Goal: Use online tool/utility: Utilize a website feature to perform a specific function

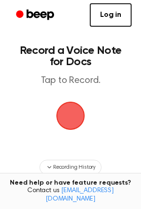
click at [73, 114] on span "button" at bounding box center [71, 116] width 52 height 52
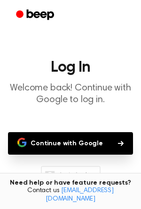
click at [51, 144] on button "Continue with Google" at bounding box center [70, 143] width 125 height 23
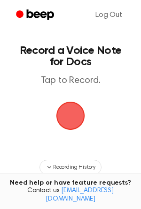
click at [74, 113] on span "button" at bounding box center [70, 115] width 41 height 41
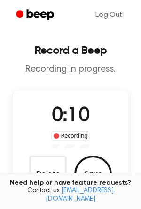
scroll to position [123, 0]
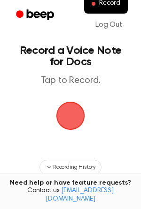
click at [76, 113] on span "button" at bounding box center [70, 116] width 29 height 29
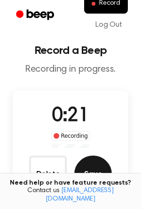
click at [96, 171] on button "Save" at bounding box center [93, 175] width 38 height 38
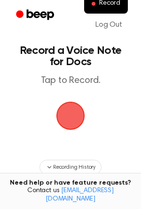
click at [71, 115] on span "button" at bounding box center [70, 116] width 46 height 46
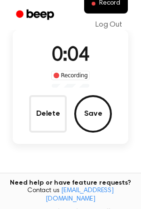
scroll to position [59, 0]
